Goal: Navigation & Orientation: Go to known website

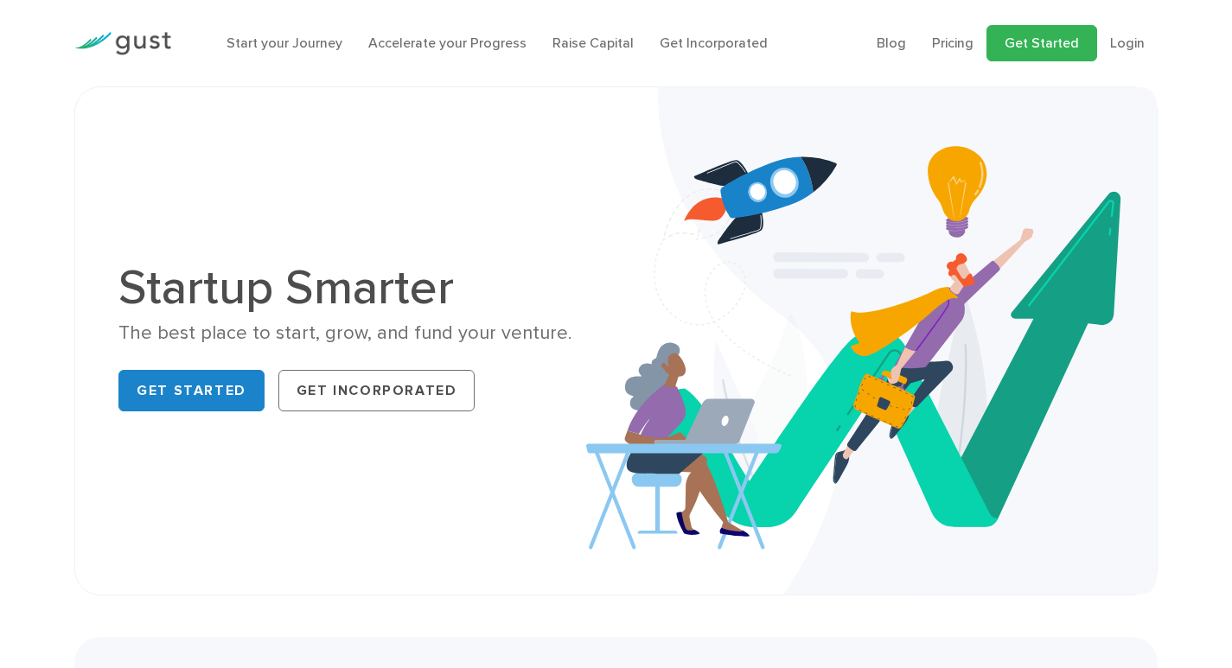
click at [1064, 42] on link "Get Started" at bounding box center [1042, 43] width 111 height 36
